Goal: Task Accomplishment & Management: Manage account settings

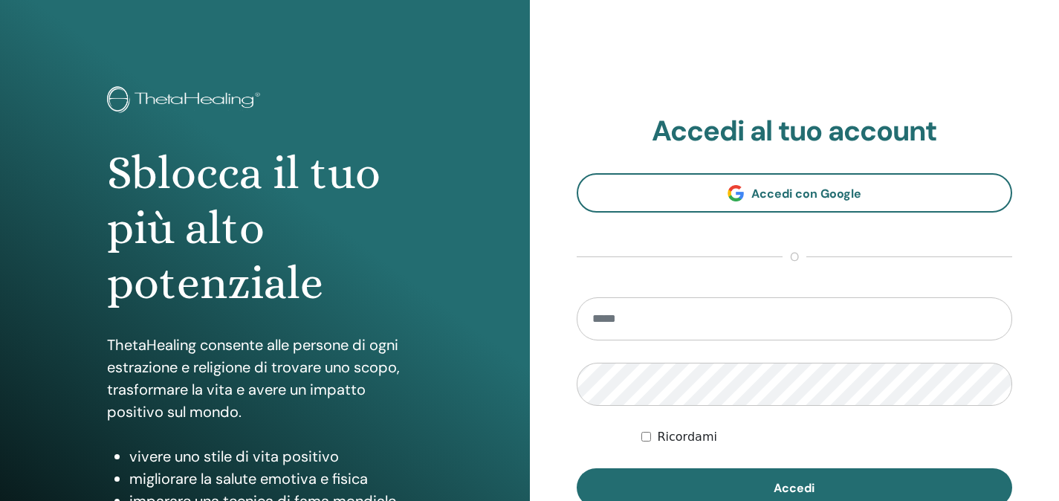
scroll to position [38, 0]
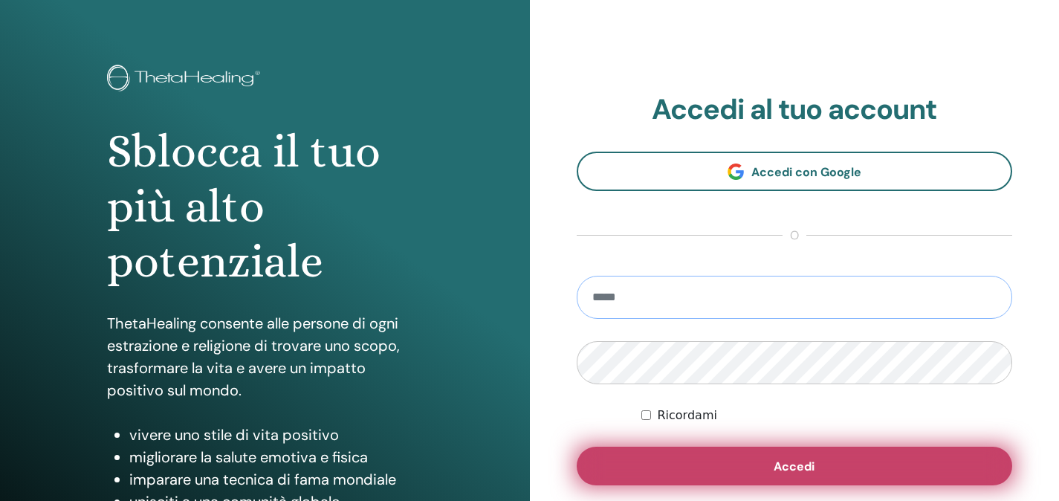
type input "**********"
click at [810, 480] on button "Accedi" at bounding box center [795, 466] width 436 height 39
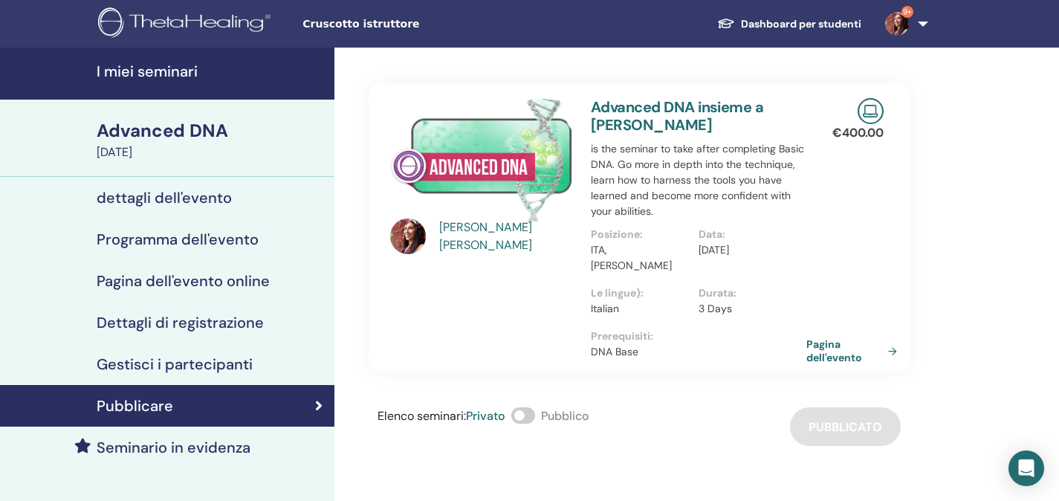
click at [172, 70] on h4 "I miei seminari" at bounding box center [211, 71] width 229 height 18
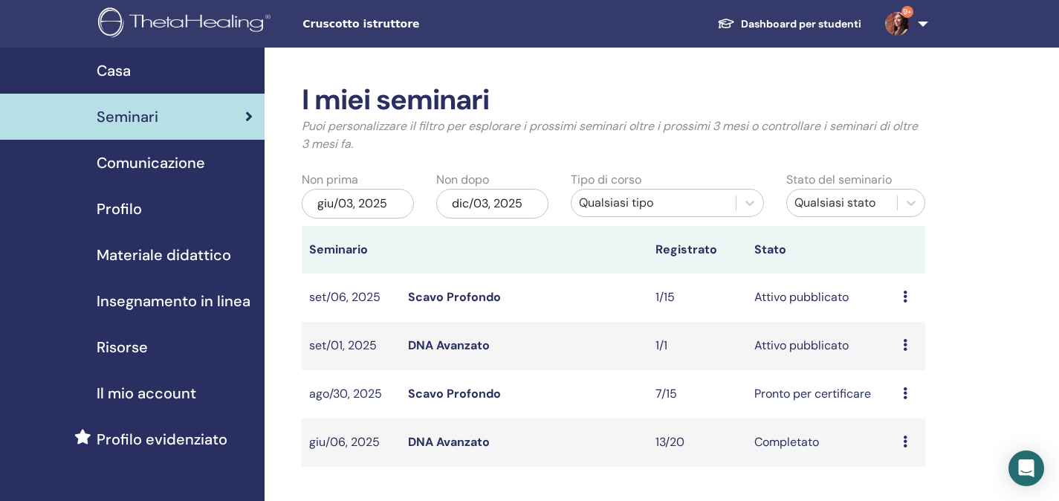
click at [458, 295] on link "Scavo Profondo" at bounding box center [454, 297] width 93 height 16
click at [464, 344] on link "DNA Avanzato" at bounding box center [449, 345] width 82 height 16
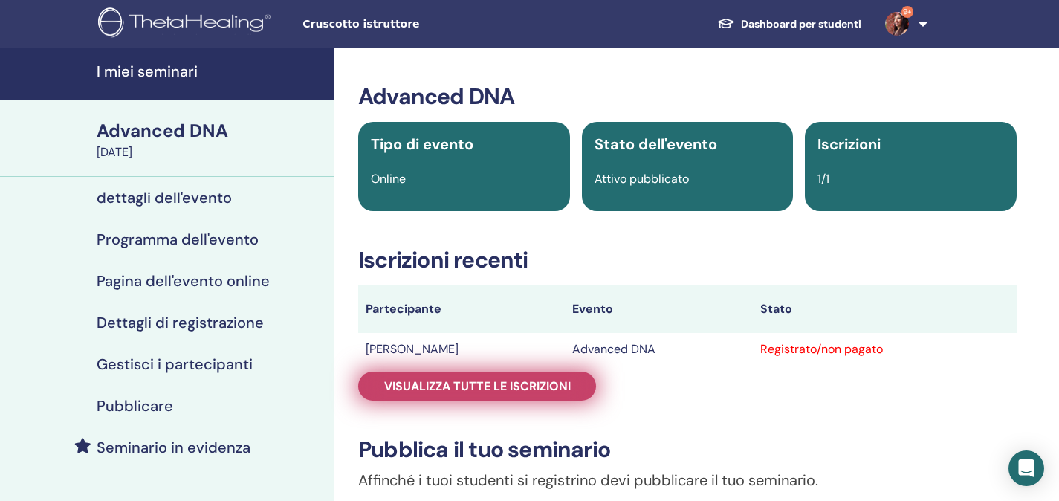
click at [474, 392] on span "Visualizza tutte le iscrizioni" at bounding box center [477, 386] width 187 height 16
